Goal: Task Accomplishment & Management: Manage account settings

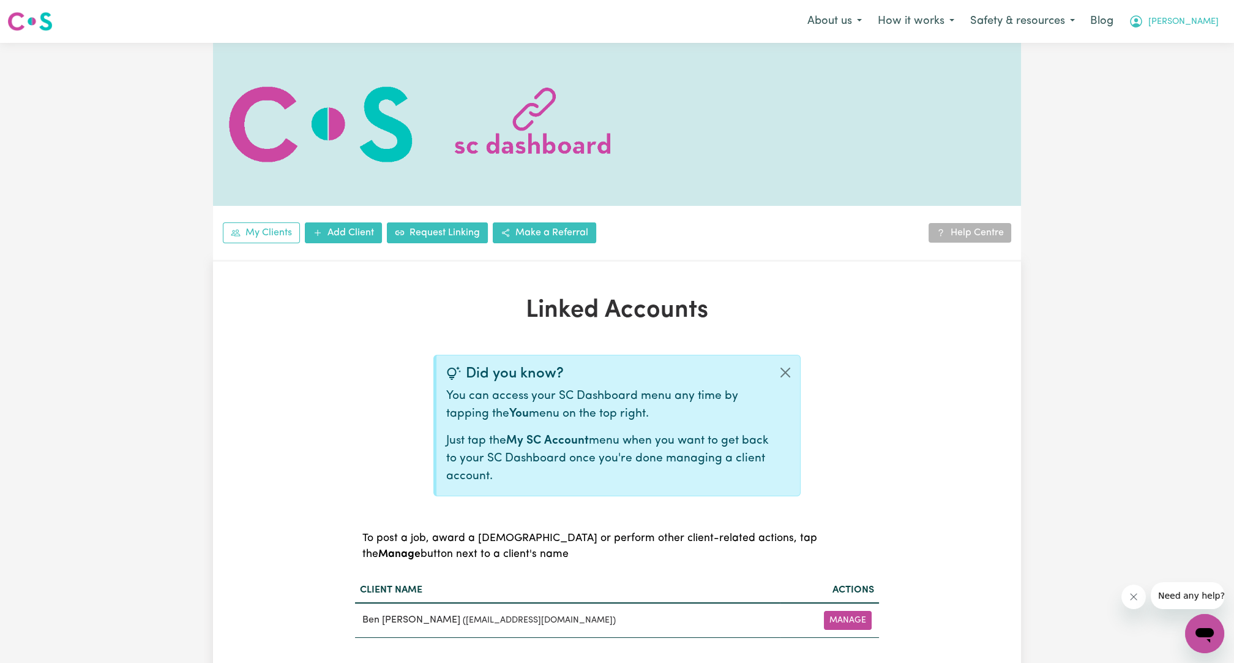
click at [1201, 19] on span "[PERSON_NAME]" at bounding box center [1184, 21] width 70 height 13
click at [1181, 61] on link "Logout" at bounding box center [1178, 70] width 97 height 23
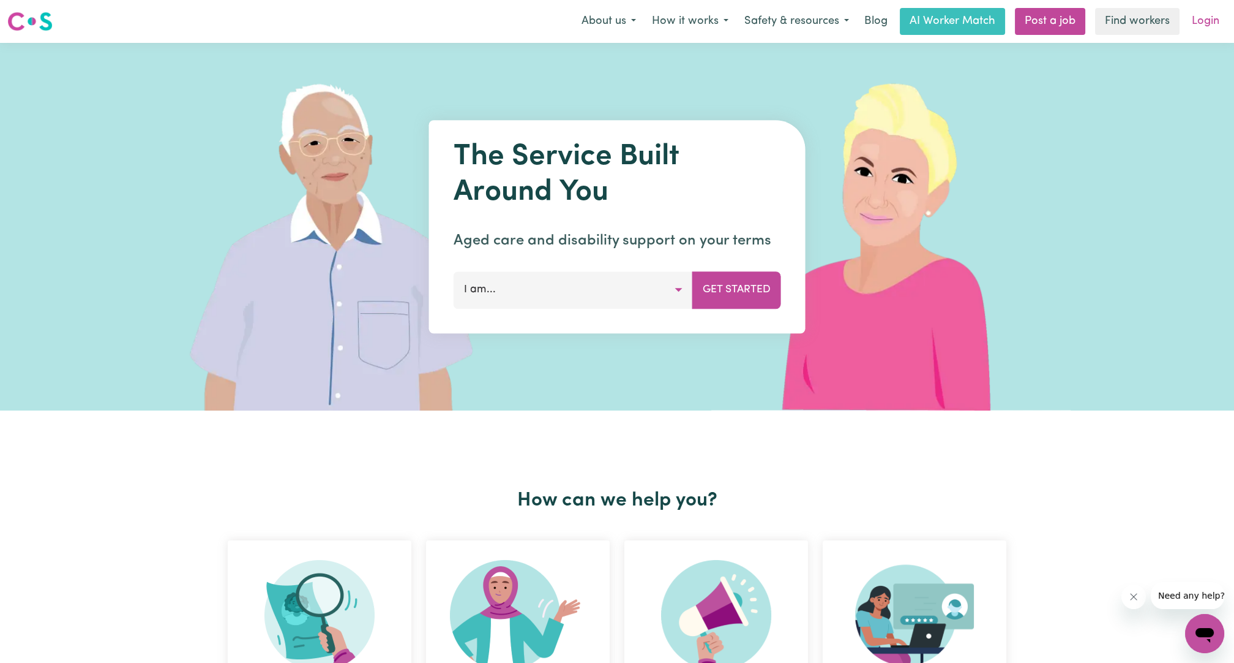
click at [1204, 17] on link "Login" at bounding box center [1206, 21] width 42 height 27
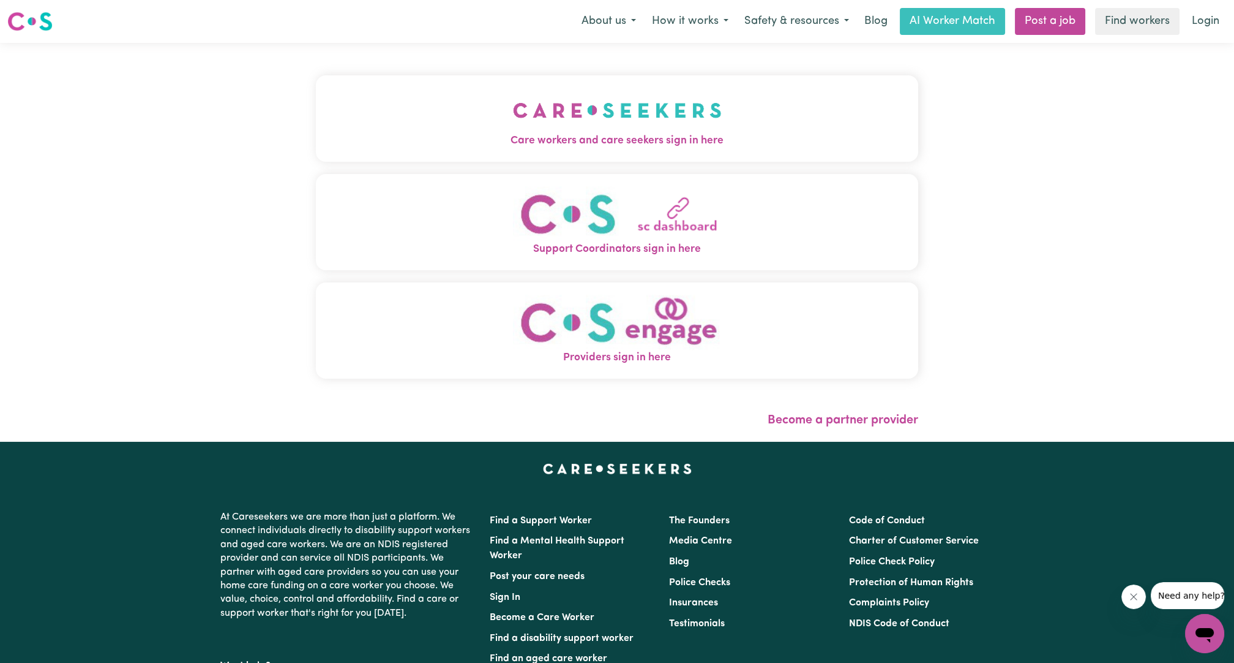
click at [518, 150] on button "Care workers and care seekers sign in here" at bounding box center [617, 118] width 603 height 86
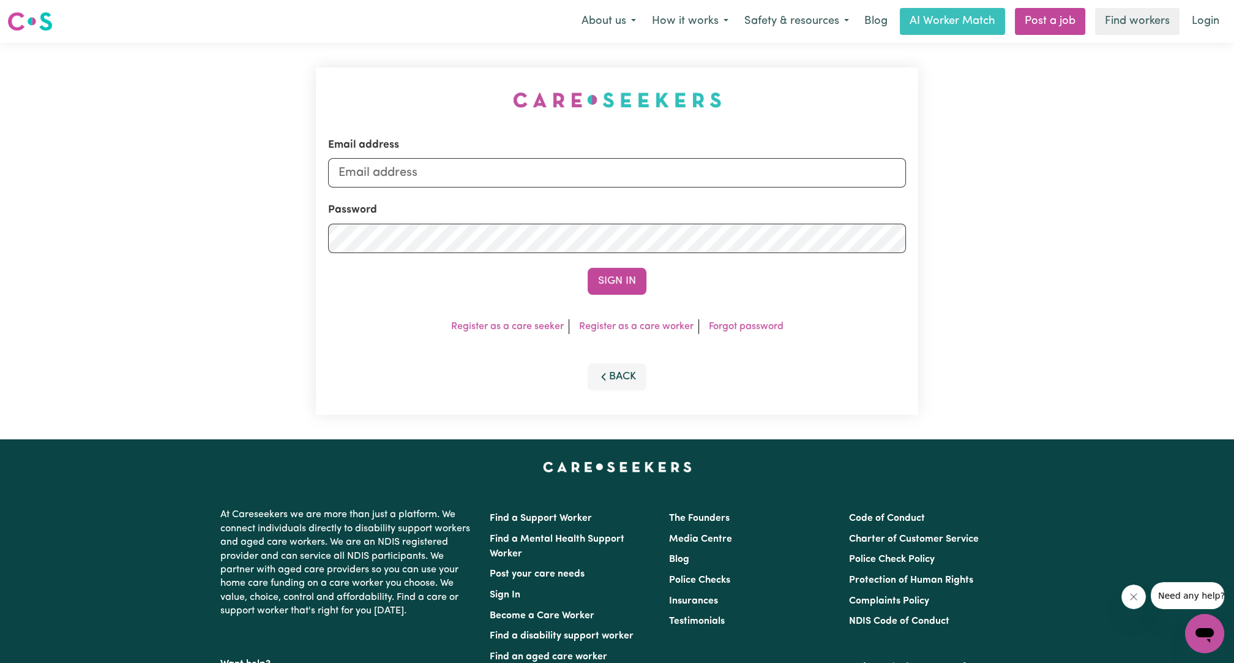
click at [567, 189] on form "Email address Password Sign In" at bounding box center [617, 215] width 578 height 157
click at [577, 176] on input "Email address" at bounding box center [617, 172] width 578 height 29
paste input "[PERSON_NAME][EMAIL_ADDRESS][DOMAIN_NAME]"
type input "[PERSON_NAME][EMAIL_ADDRESS][DOMAIN_NAME]"
click at [588, 268] on button "Sign In" at bounding box center [617, 281] width 59 height 27
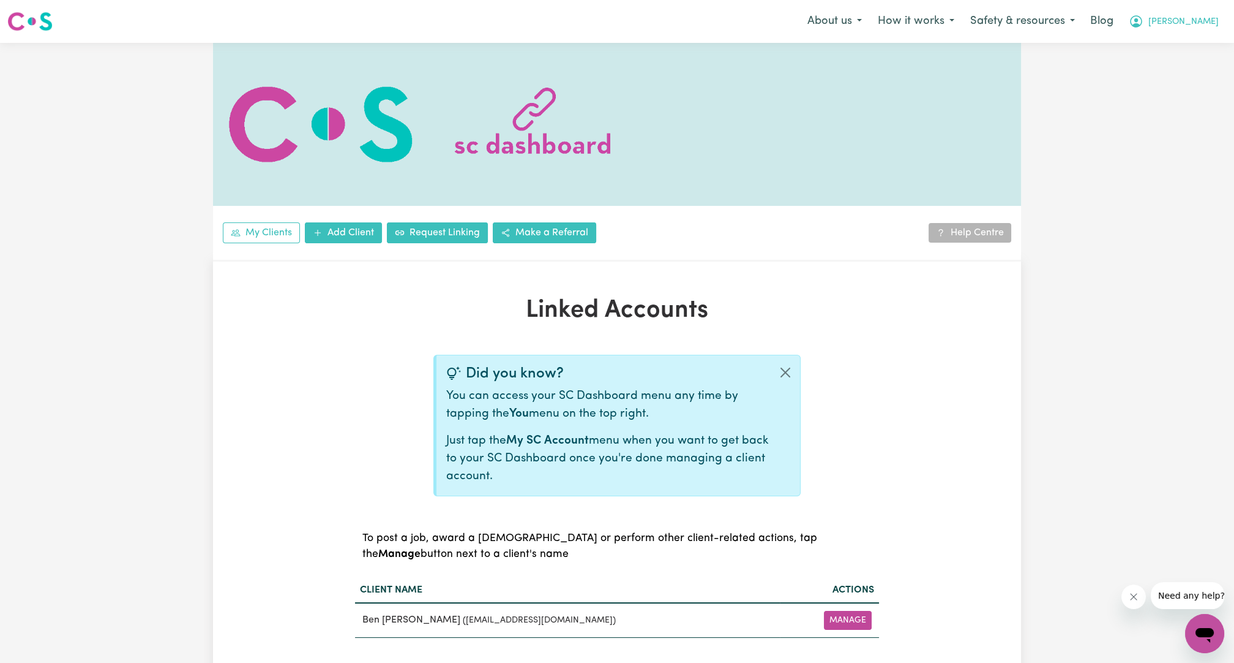
click at [1214, 29] on button "[PERSON_NAME]" at bounding box center [1174, 22] width 106 height 26
click at [1177, 77] on link "Logout" at bounding box center [1178, 70] width 97 height 23
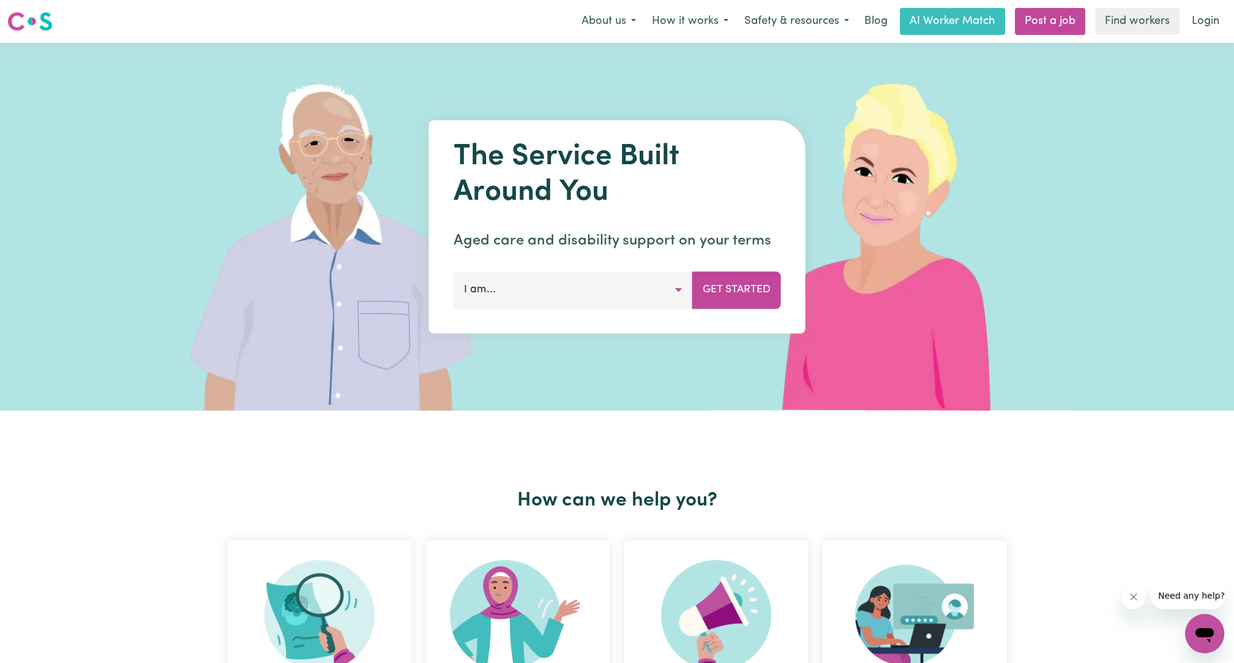
click at [1208, 35] on div "Menu About us How it works Safety & resources Blog AI Worker Match Post a job F…" at bounding box center [617, 21] width 1234 height 28
click at [1208, 34] on link "Login" at bounding box center [1206, 21] width 42 height 27
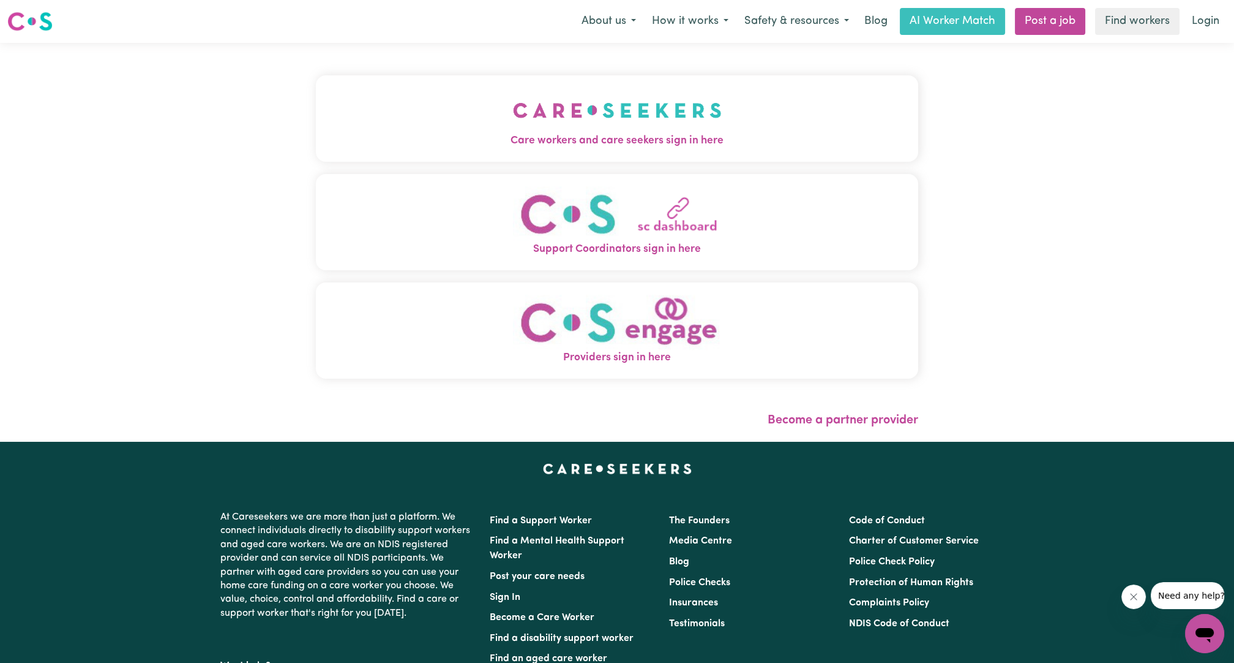
click at [1206, 25] on link "Login" at bounding box center [1206, 21] width 42 height 27
click at [618, 140] on span "Care workers and care seekers sign in here" at bounding box center [617, 141] width 603 height 16
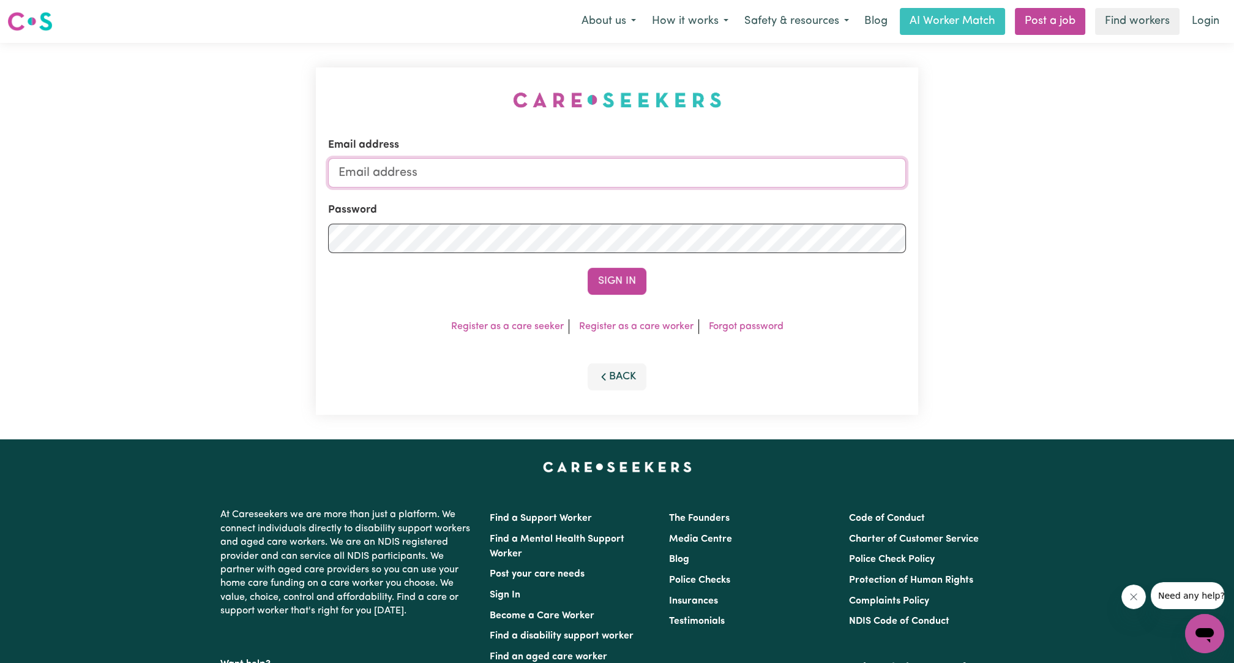
click at [674, 186] on input "Email address" at bounding box center [617, 172] width 578 height 29
click at [397, 171] on input "[EMAIL_ADDRESS][PERSON_NAME][DOMAIN_NAME]" at bounding box center [617, 172] width 578 height 29
click at [744, 238] on form "Email address [EMAIL_ADDRESS][PERSON_NAME][DOMAIN_NAME] Password Sign In" at bounding box center [617, 215] width 578 height 157
type input "[EMAIL_ADDRESS][DOMAIN_NAME]"
click at [682, 268] on div "Sign In" at bounding box center [617, 281] width 578 height 27
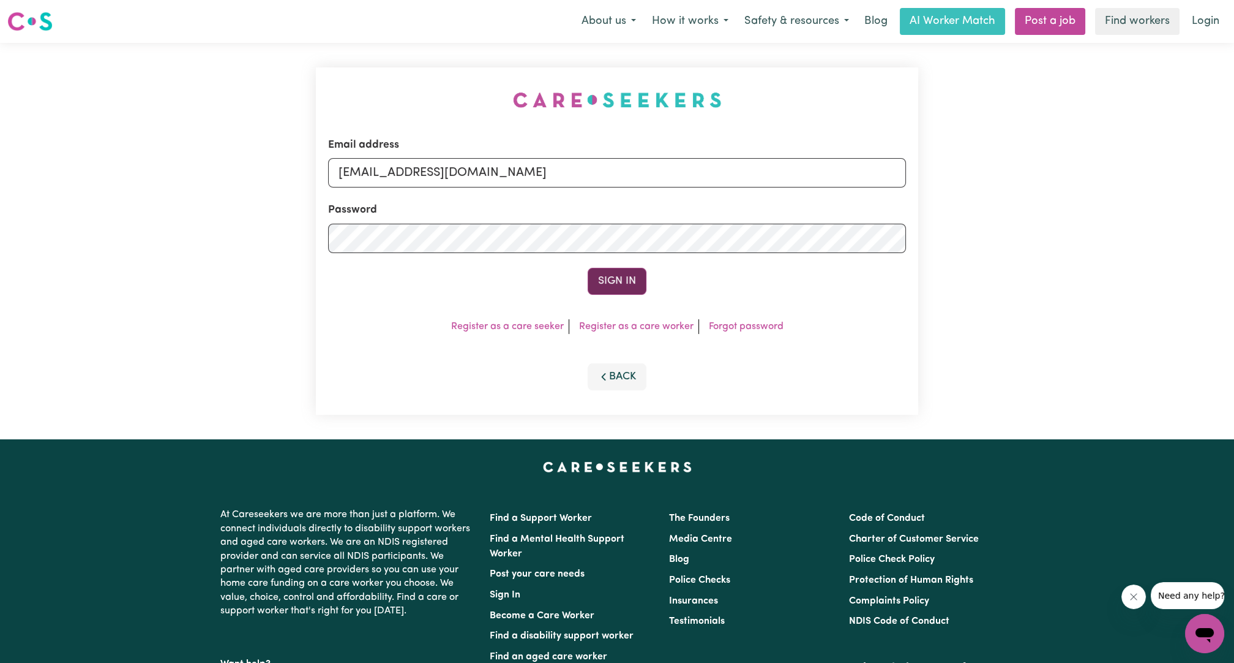
click at [639, 276] on button "Sign In" at bounding box center [617, 281] width 59 height 27
